Goal: Task Accomplishment & Management: Complete application form

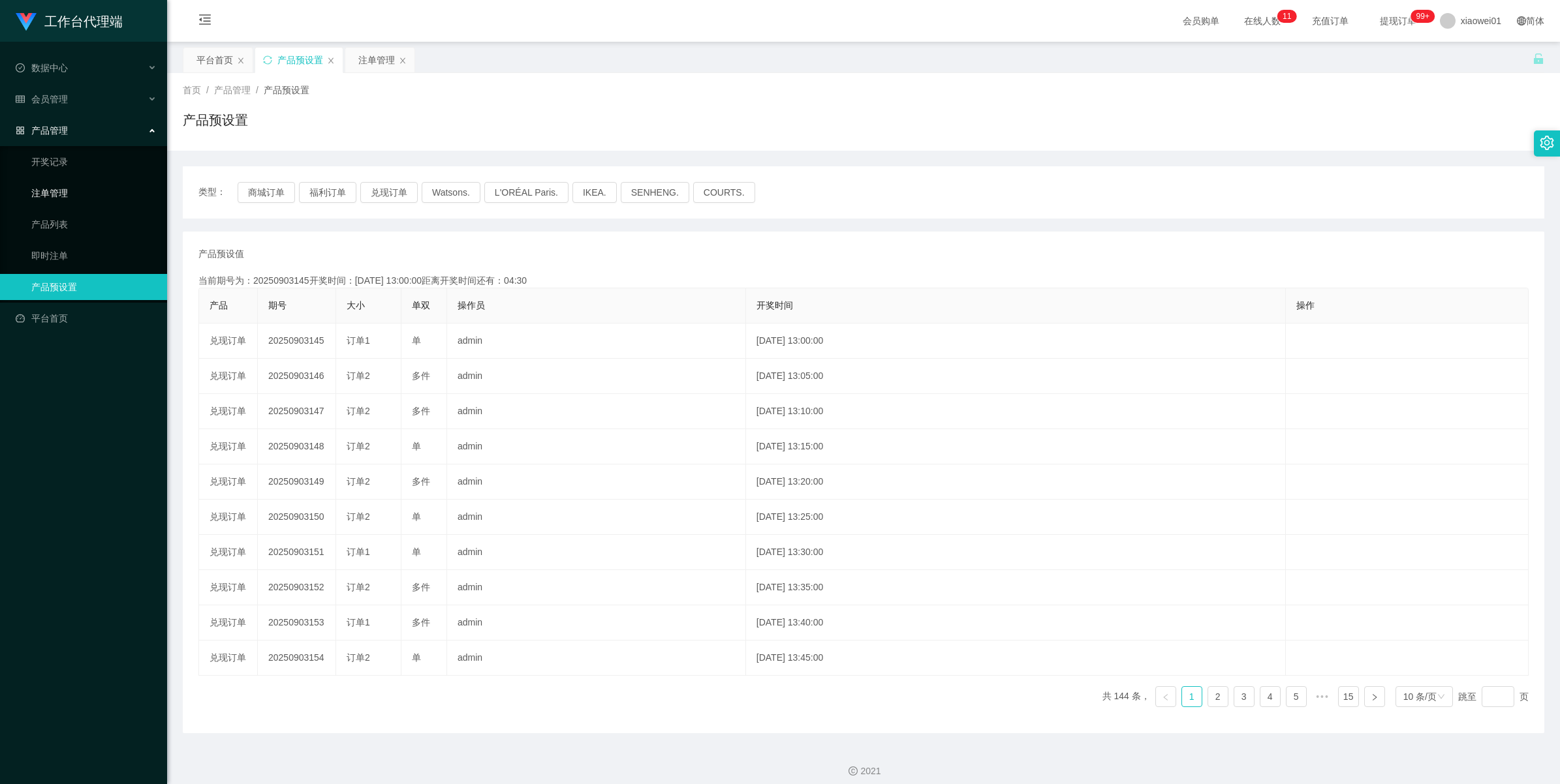
click at [50, 190] on link "注单管理" at bounding box center [94, 193] width 125 height 26
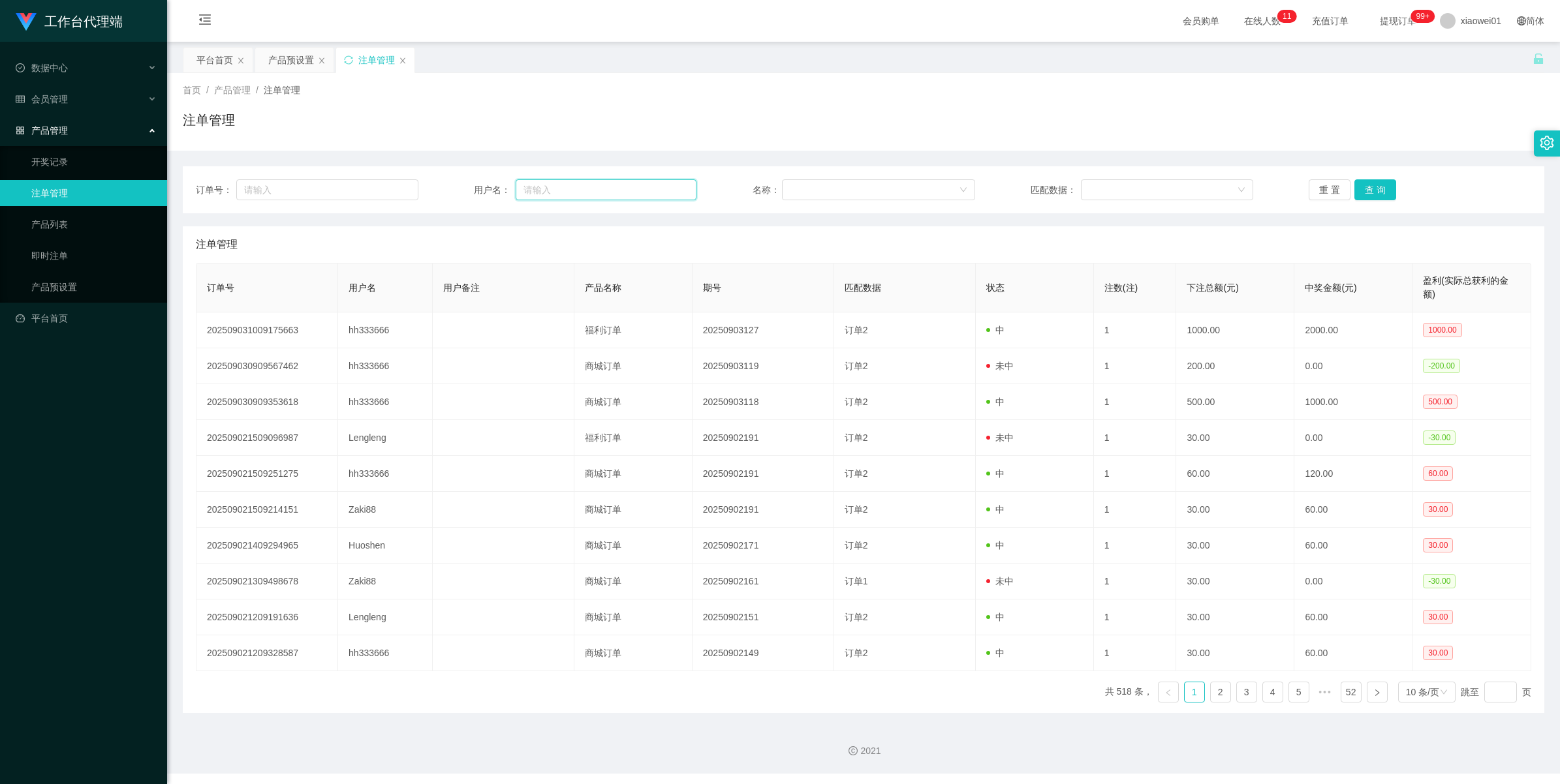
click at [555, 192] on input "text" at bounding box center [605, 190] width 181 height 21
paste input "Kevin939"
type input "Kevin939"
click at [1366, 183] on button "查 询" at bounding box center [1375, 190] width 42 height 21
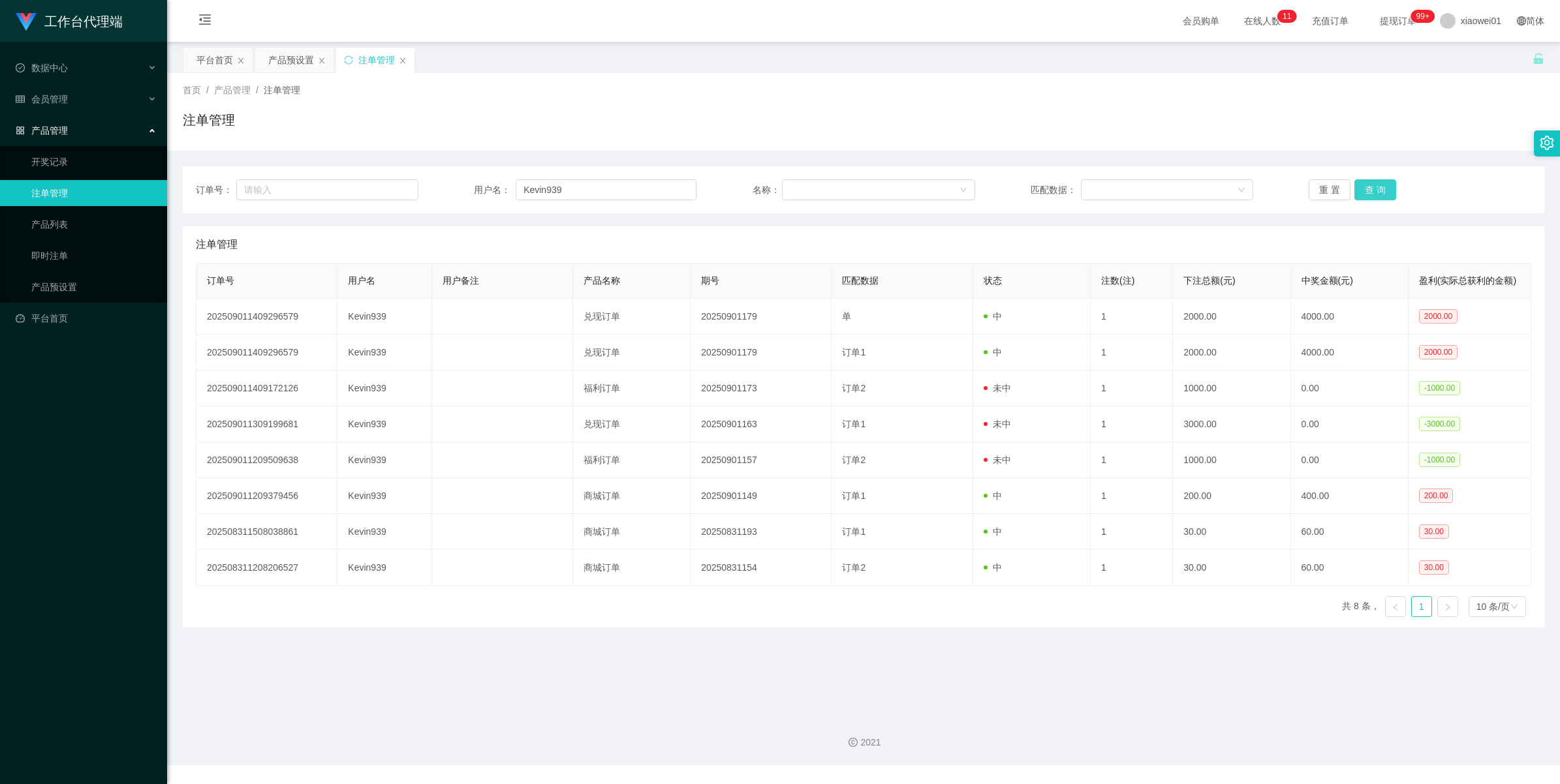
click at [1366, 183] on button "查 询" at bounding box center [1375, 190] width 42 height 21
click at [1366, 183] on button "查 询" at bounding box center [1383, 190] width 56 height 21
click at [47, 101] on span "会员管理" at bounding box center [42, 99] width 53 height 10
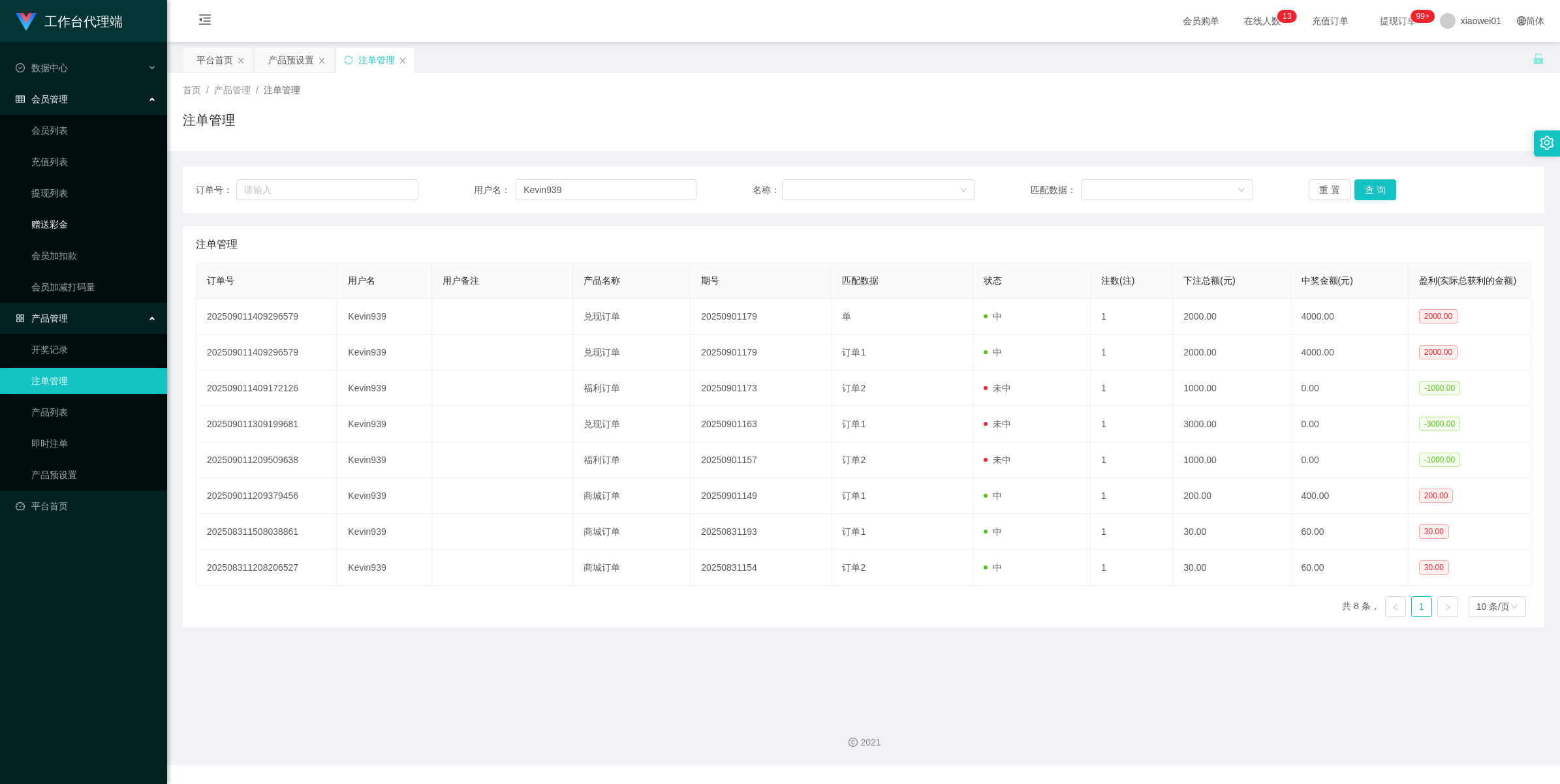
click at [33, 219] on link "赠送彩金" at bounding box center [94, 224] width 125 height 26
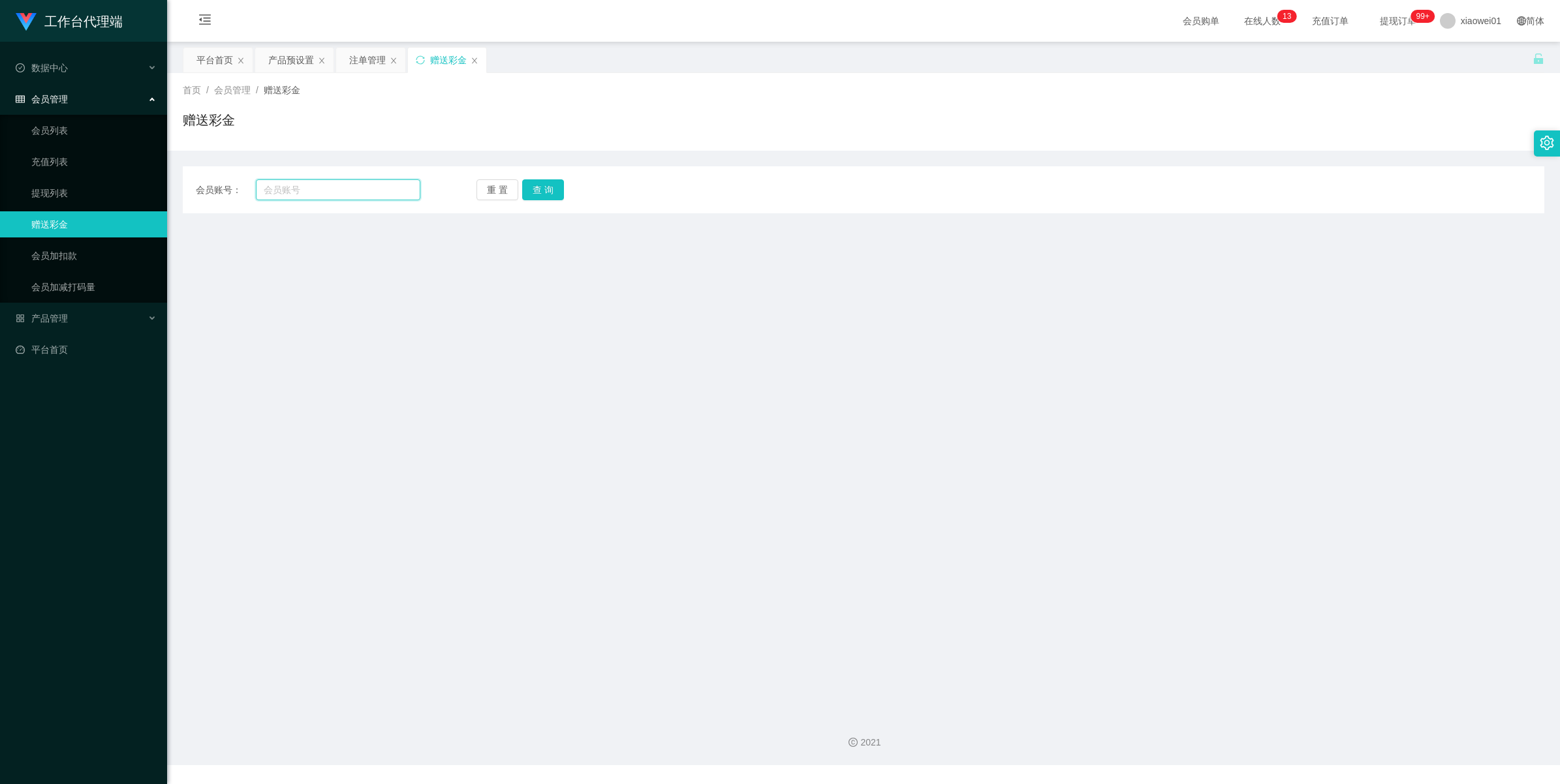
click at [341, 190] on input "text" at bounding box center [338, 190] width 164 height 21
paste input "Kevin939"
type input "Kevin939"
click at [543, 183] on button "查 询" at bounding box center [543, 190] width 42 height 21
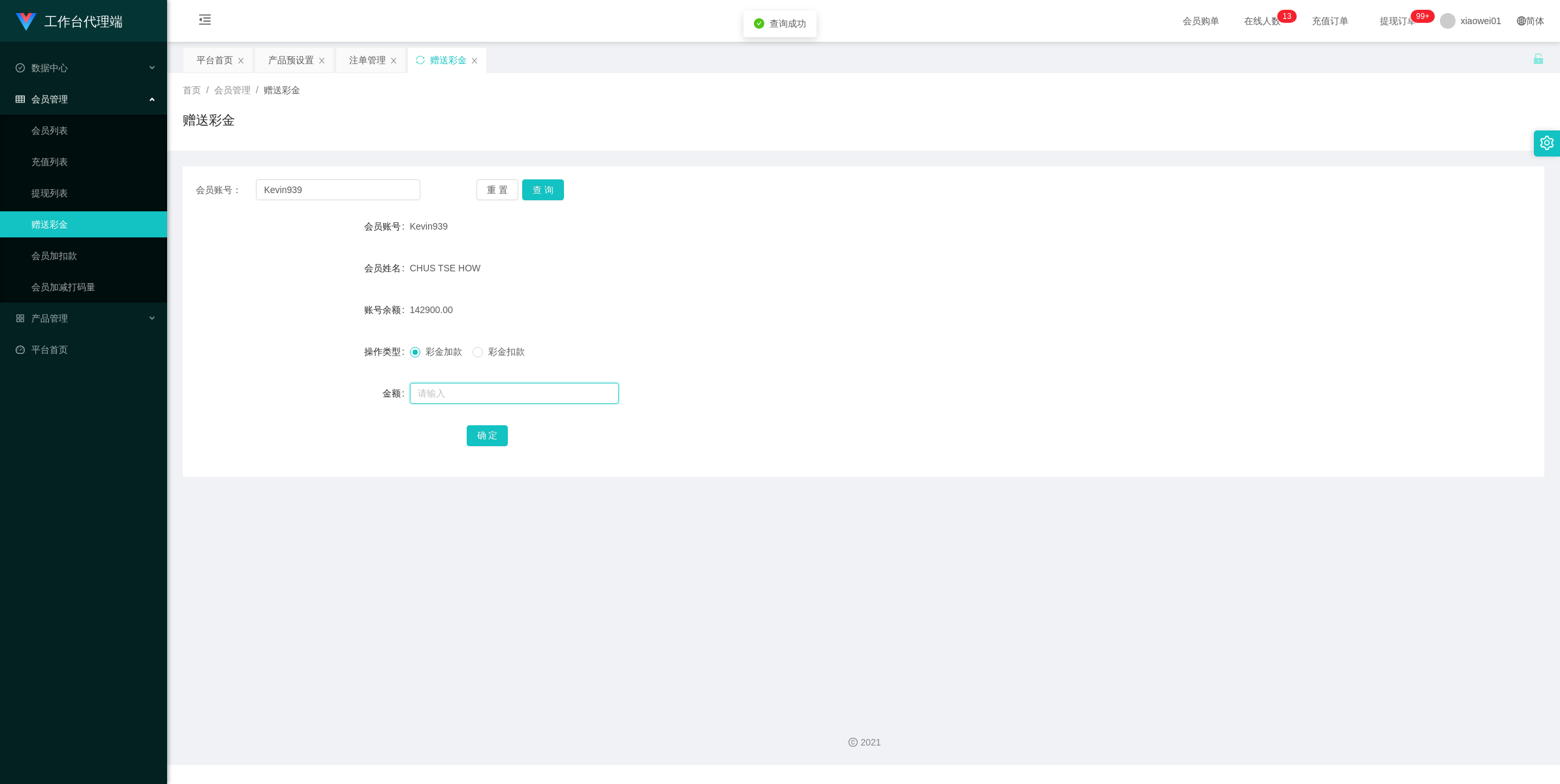
click at [432, 390] on input "text" at bounding box center [515, 393] width 209 height 21
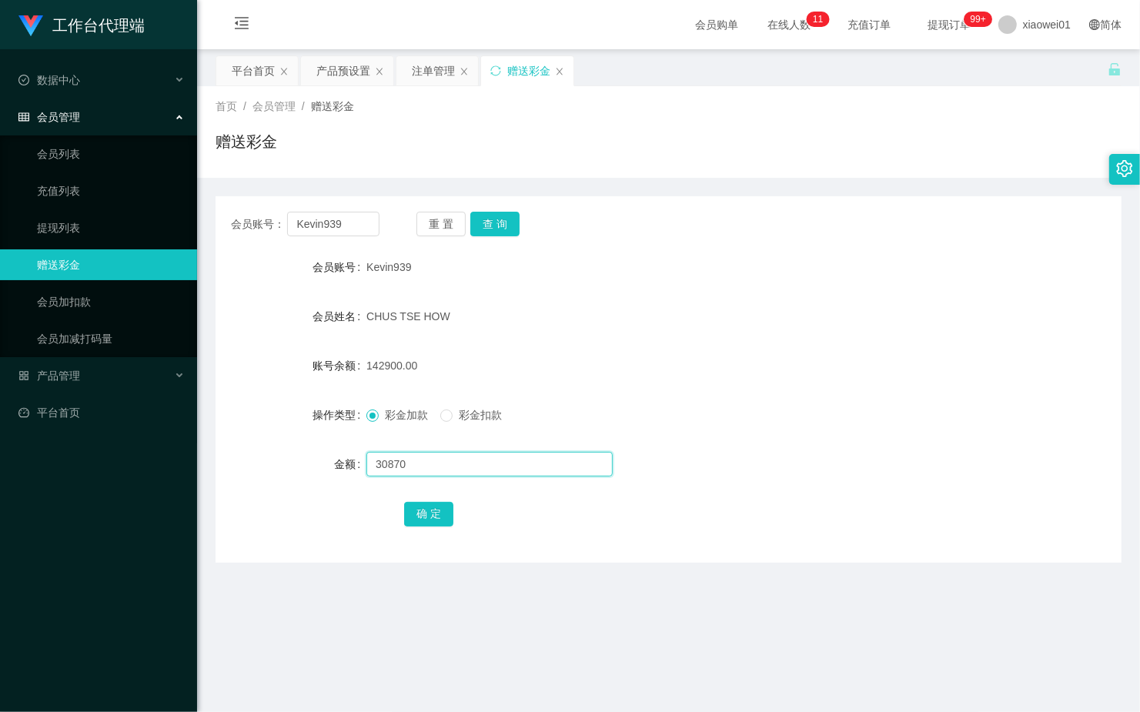
type input "30870"
drag, startPoint x: 489, startPoint y: 222, endPoint x: 979, endPoint y: 65, distance: 514.7
click at [969, 82] on div "关闭左侧 关闭右侧 关闭其它 刷新页面 平台首页 产品预设置 注单管理 赠送彩金 首页 / 会员管理 / 赠送彩金 / 赠送彩金 会员账号： Kevin939…" at bounding box center [669, 308] width 906 height 507
click at [491, 220] on button "查 询" at bounding box center [494, 224] width 49 height 25
click at [383, 474] on input "text" at bounding box center [489, 464] width 246 height 25
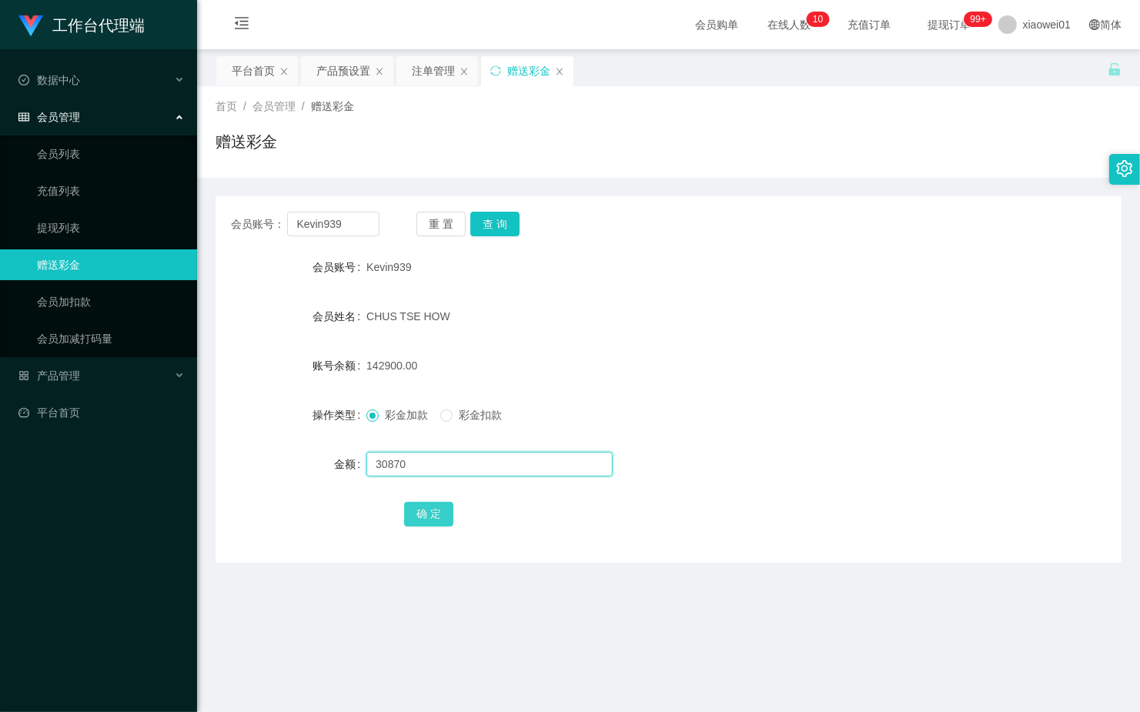
type input "30870"
click at [422, 504] on button "确 定" at bounding box center [428, 514] width 49 height 25
